Goal: Information Seeking & Learning: Learn about a topic

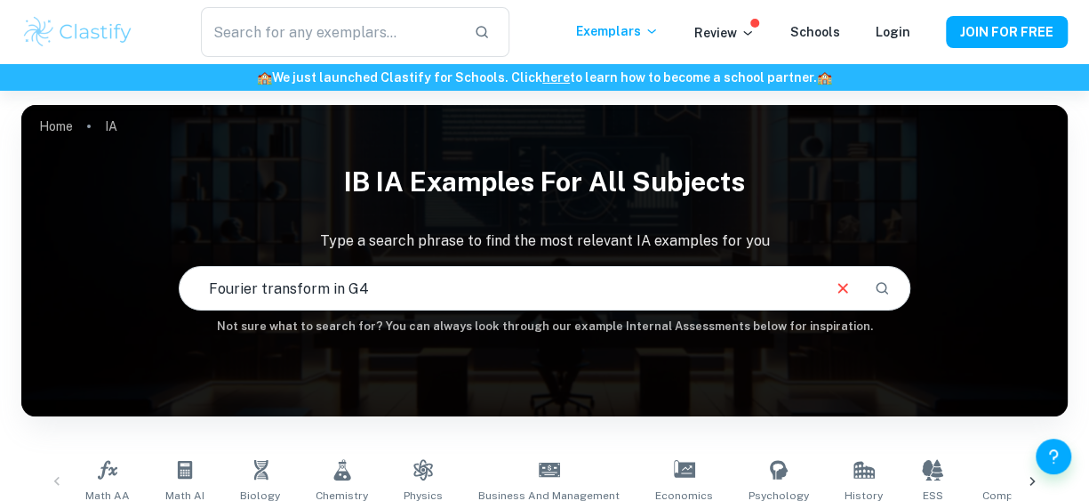
type input "Fourier transform in G4"
click at [880, 287] on icon "Search" at bounding box center [882, 288] width 16 height 16
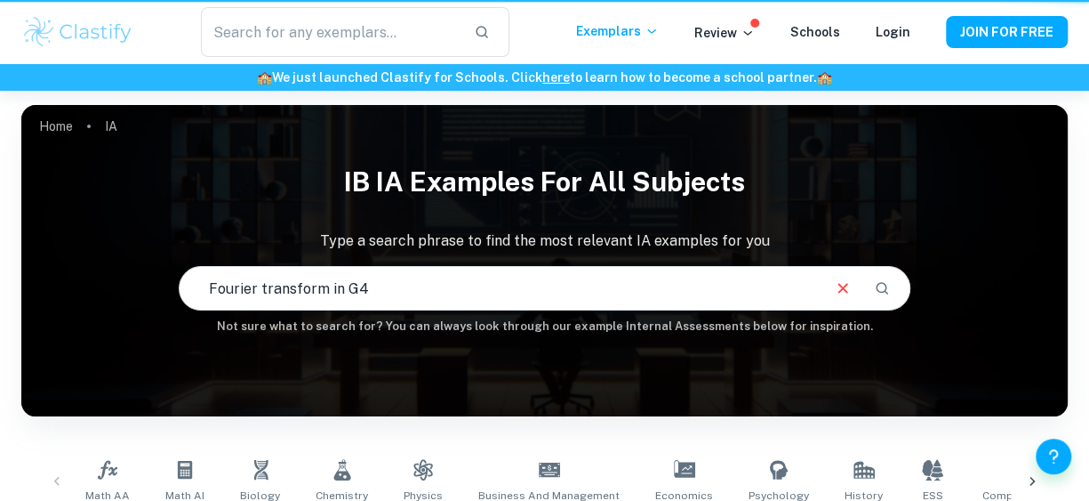
scroll to position [322, 0]
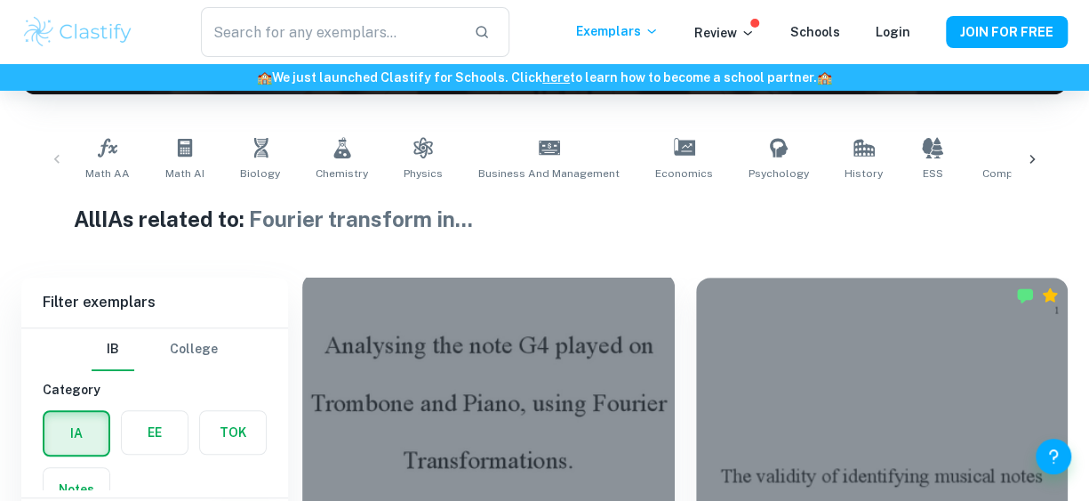
click at [667, 353] on div at bounding box center [488, 412] width 373 height 279
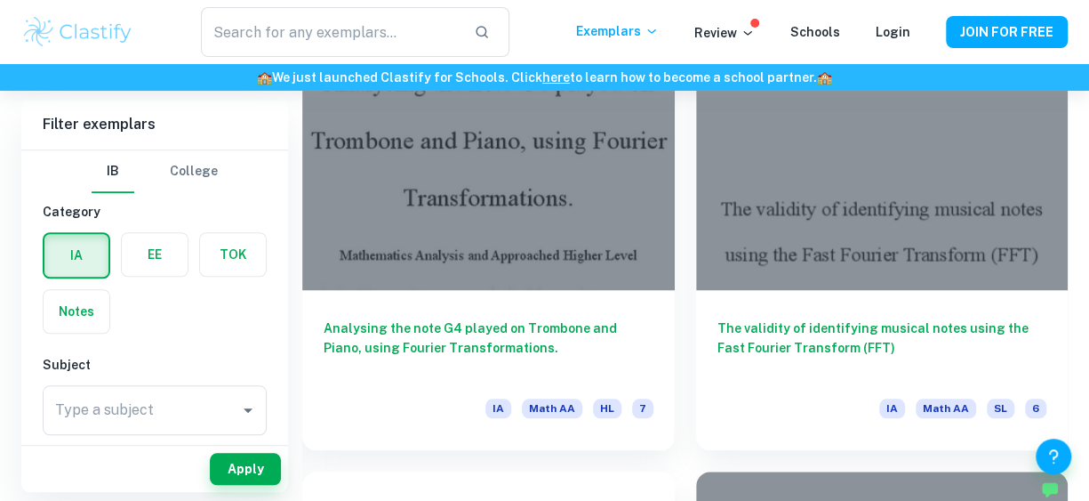
scroll to position [590, 0]
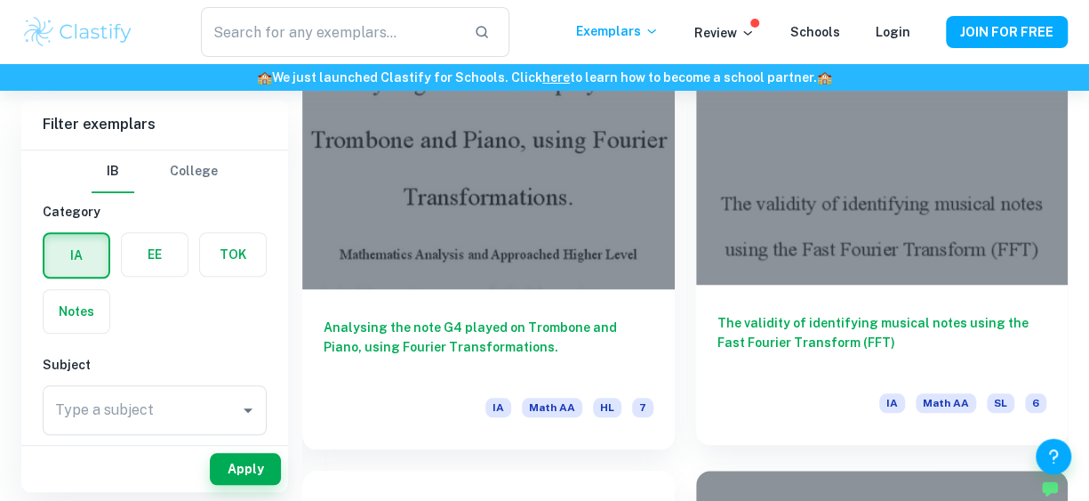
click at [803, 326] on h6 "The validity of identifying musical notes using the Fast Fourier Transform (FFT)" at bounding box center [883, 342] width 330 height 59
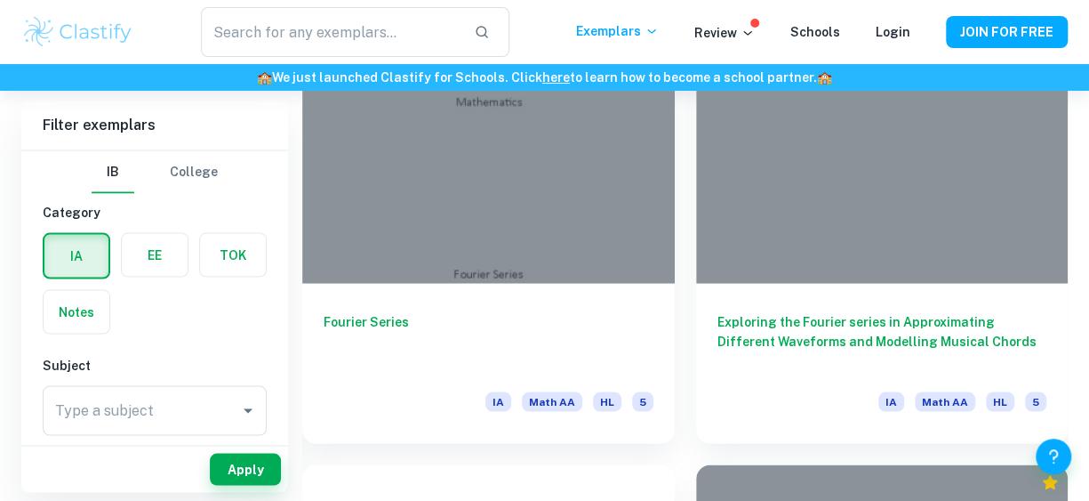
scroll to position [1517, 0]
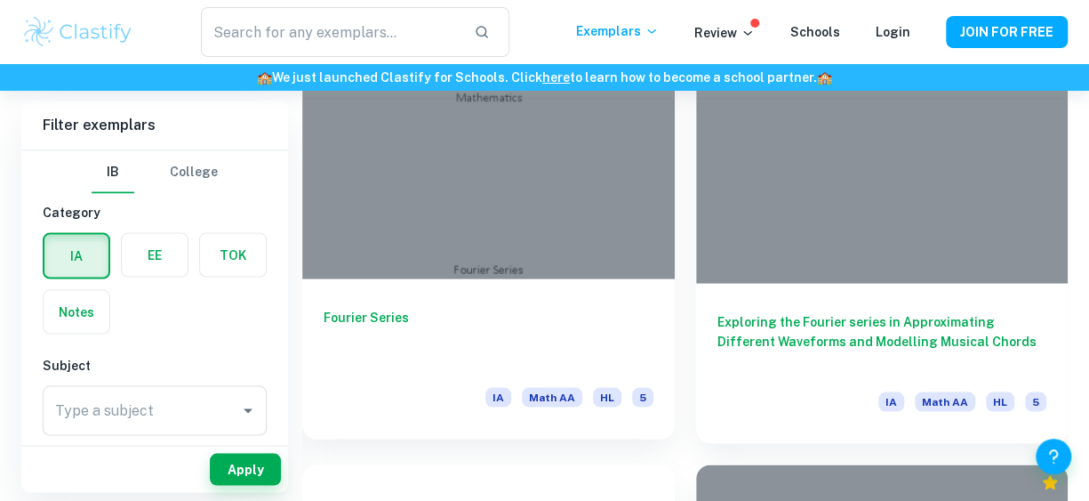
click at [450, 353] on h6 "Fourier Series" at bounding box center [489, 336] width 330 height 59
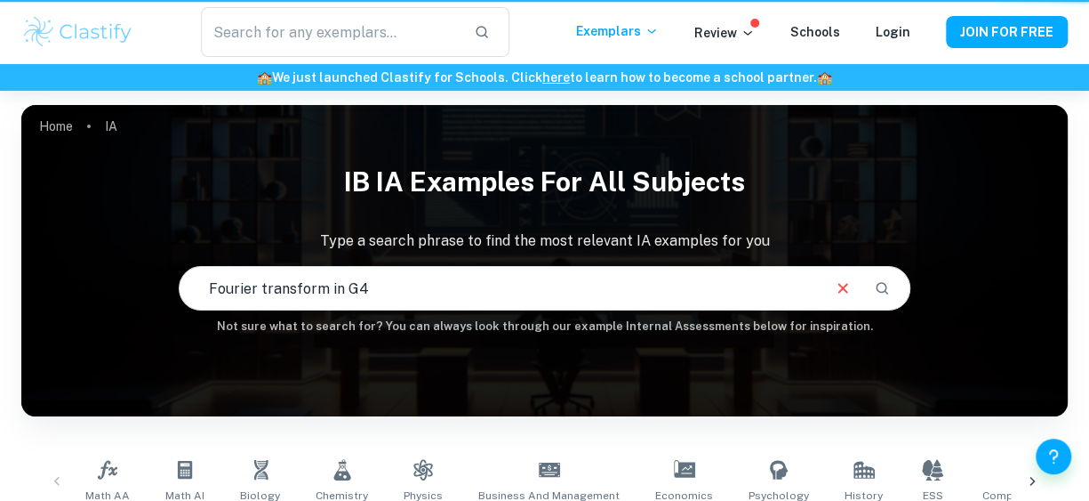
scroll to position [365, 0]
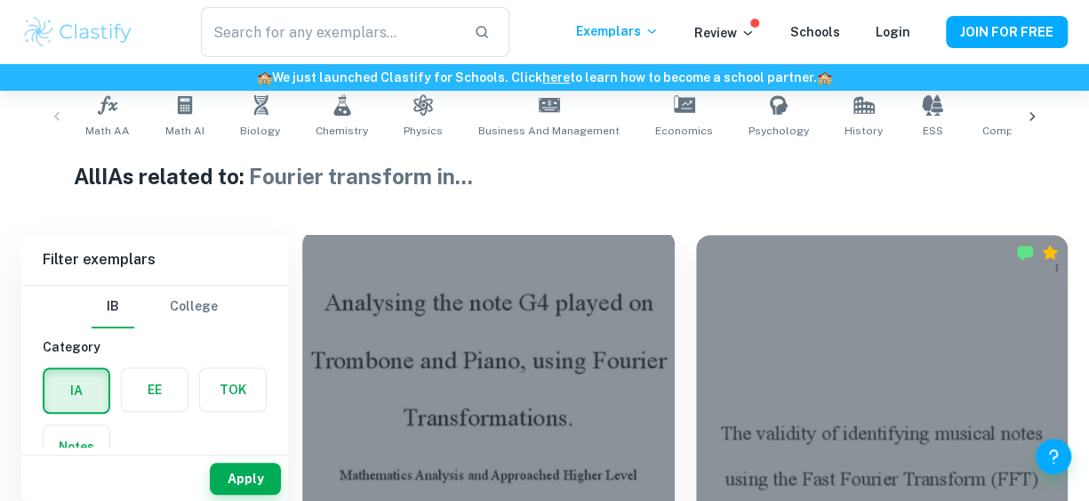
click at [522, 325] on div at bounding box center [488, 369] width 373 height 279
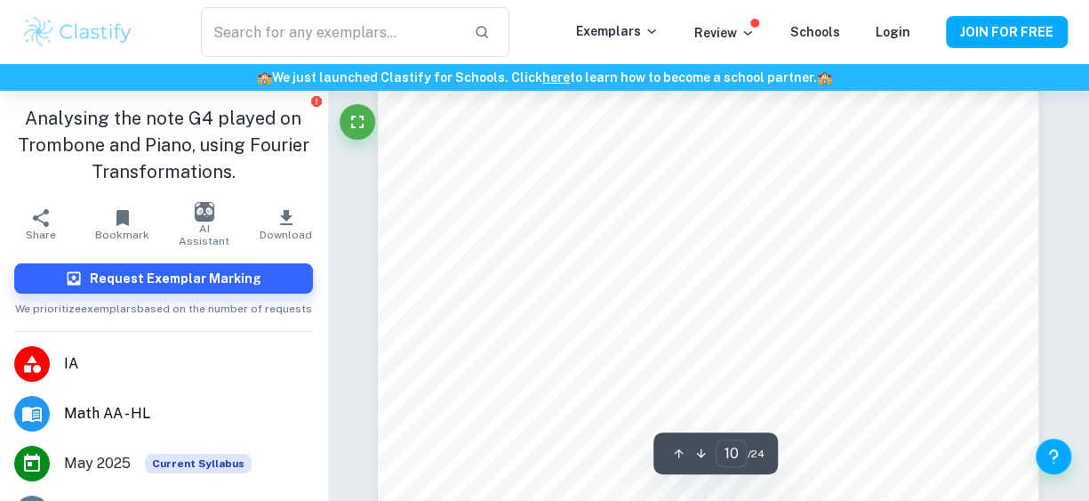
scroll to position [9347, 0]
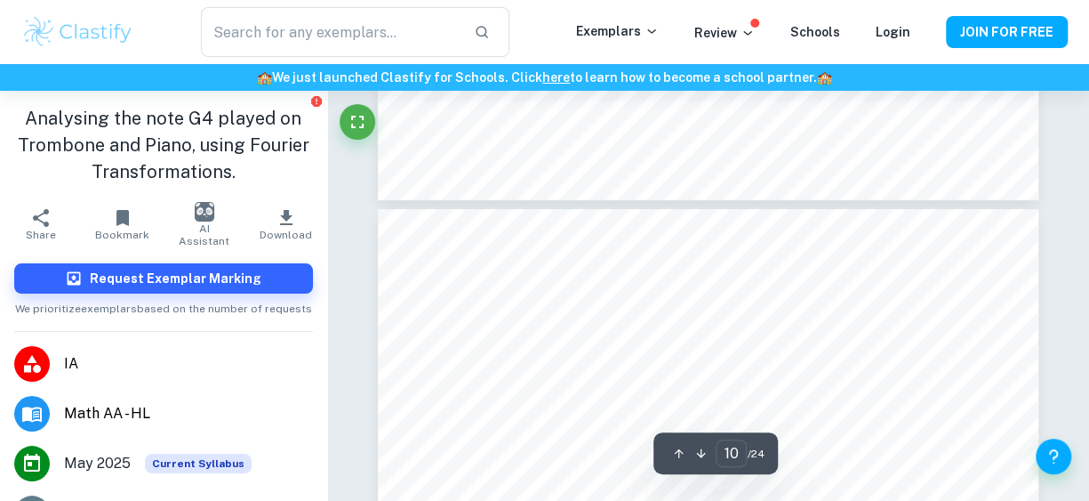
type input "11"
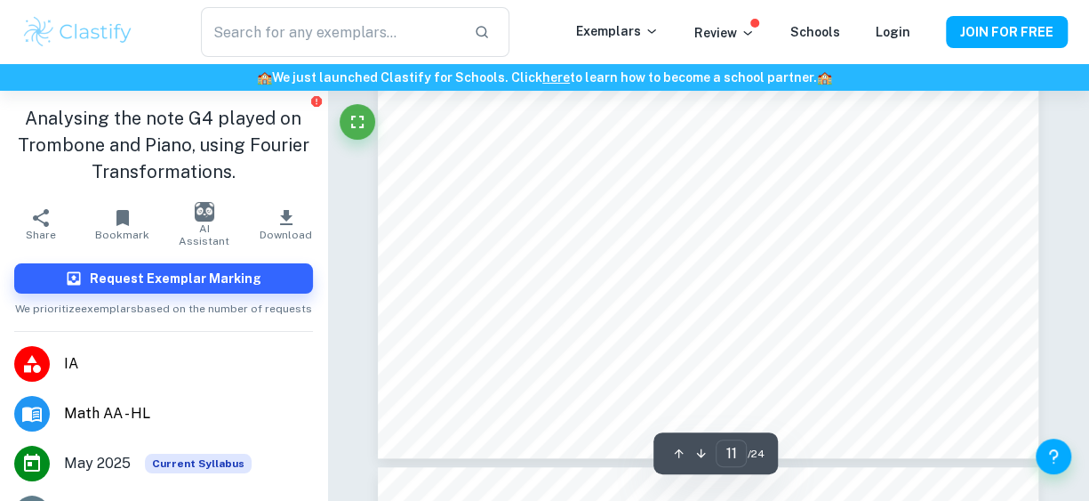
scroll to position [10352, 0]
